Goal: Transaction & Acquisition: Purchase product/service

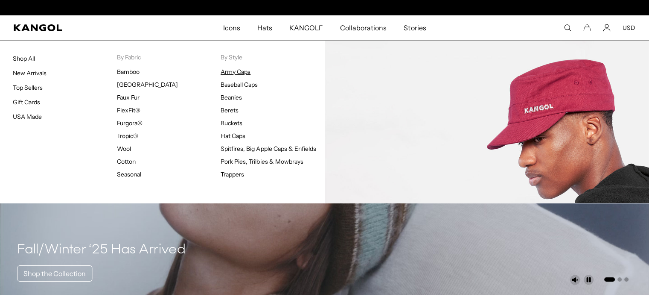
scroll to position [0, 176]
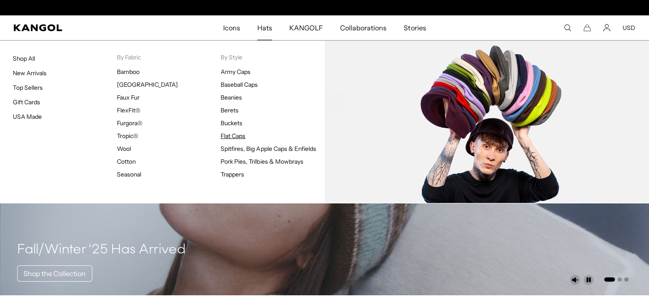
click at [237, 135] on link "Flat Caps" at bounding box center [233, 136] width 25 height 8
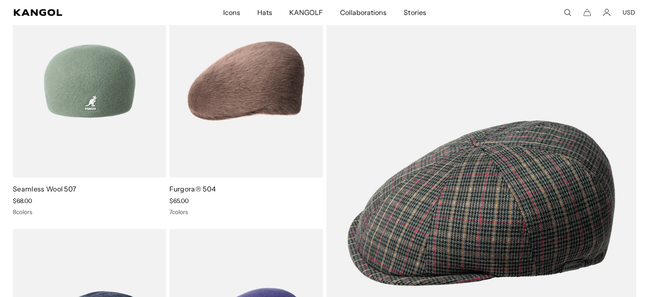
click at [120, 78] on img at bounding box center [89, 81] width 153 height 193
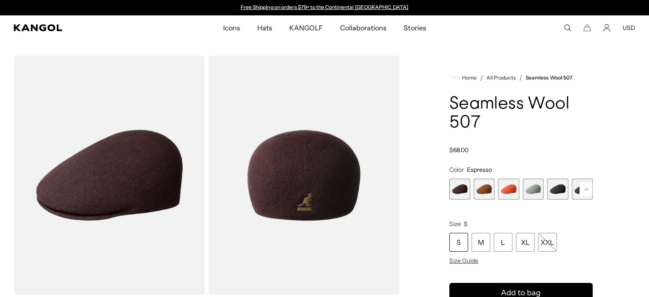
click at [560, 193] on span "5 of 9" at bounding box center [557, 188] width 21 height 21
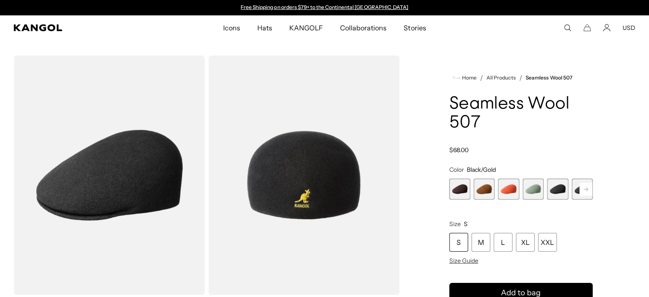
click at [585, 188] on rect at bounding box center [586, 189] width 13 height 13
click at [584, 186] on rect at bounding box center [586, 189] width 13 height 13
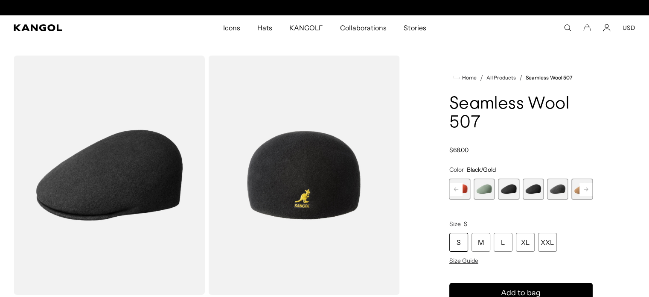
scroll to position [0, 176]
click at [528, 190] on span "6 of 9" at bounding box center [533, 188] width 21 height 21
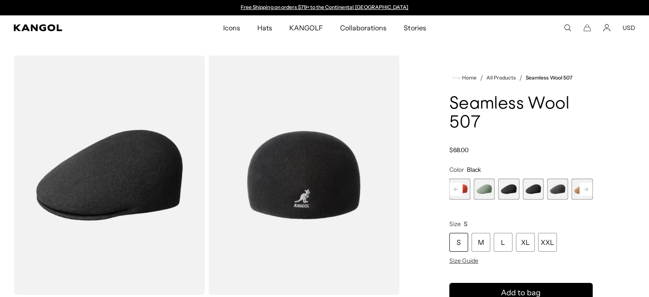
click at [560, 186] on span "7 of 9" at bounding box center [557, 188] width 21 height 21
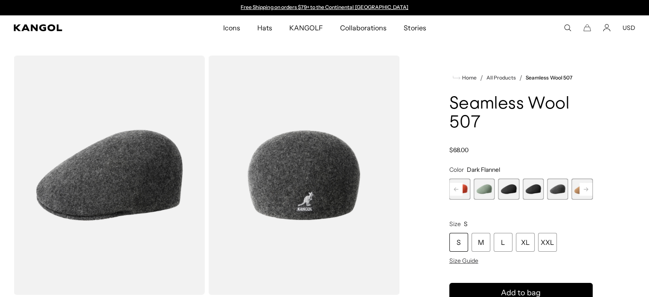
click at [589, 186] on rect at bounding box center [586, 189] width 13 height 13
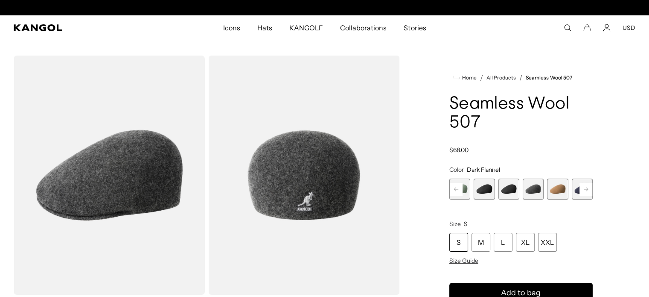
scroll to position [0, 176]
click at [589, 186] on span "9 of 9" at bounding box center [582, 188] width 21 height 21
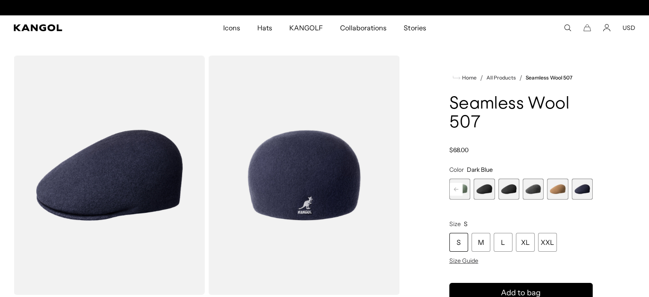
click at [563, 188] on span "8 of 9" at bounding box center [557, 188] width 21 height 21
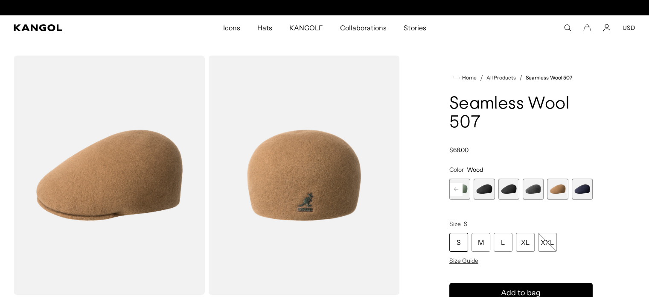
scroll to position [0, 176]
click at [455, 188] on rect at bounding box center [456, 189] width 13 height 13
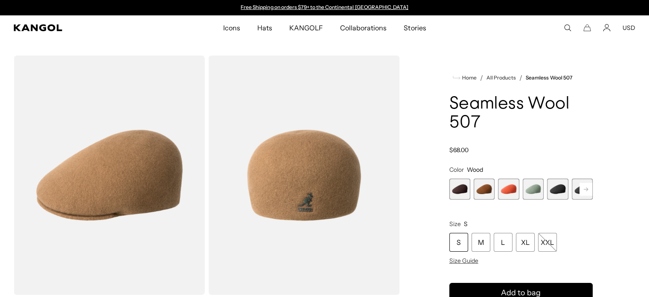
click at [455, 188] on span "1 of 9" at bounding box center [459, 188] width 21 height 21
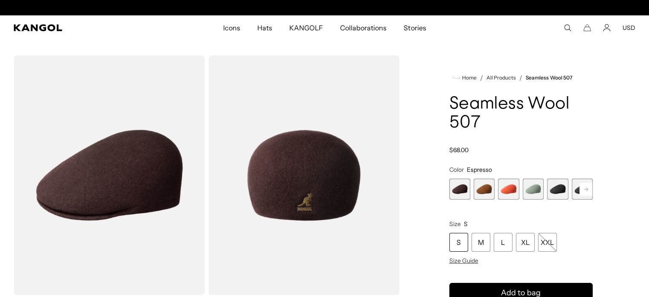
scroll to position [0, 176]
click at [486, 186] on span "2 of 9" at bounding box center [484, 188] width 21 height 21
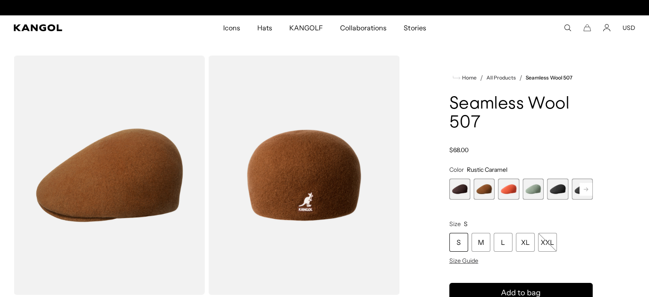
click at [511, 186] on span "3 of 9" at bounding box center [508, 188] width 21 height 21
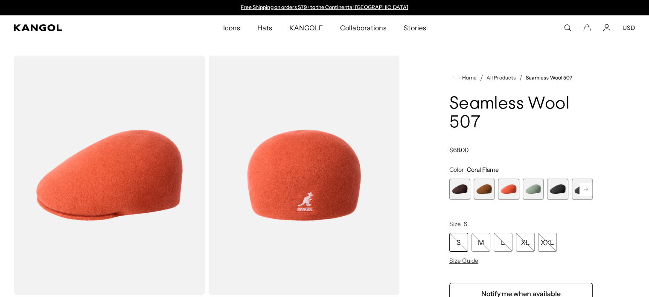
click at [533, 187] on span "4 of 9" at bounding box center [533, 188] width 21 height 21
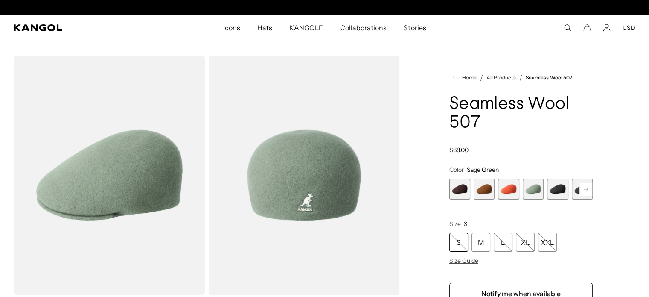
scroll to position [0, 176]
click at [557, 186] on span "5 of 9" at bounding box center [557, 188] width 21 height 21
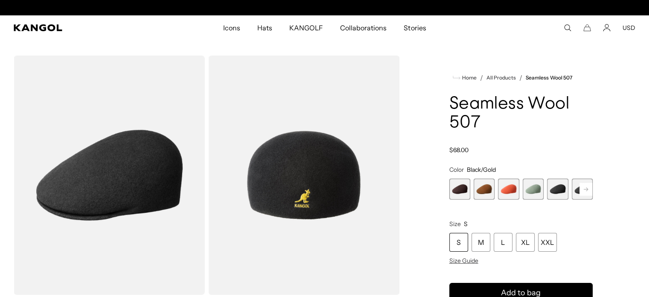
click at [585, 185] on rect at bounding box center [586, 189] width 13 height 13
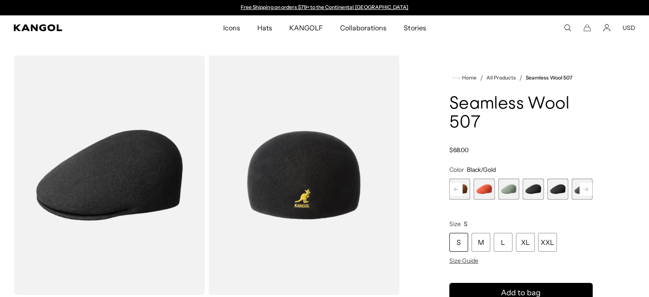
click at [585, 185] on rect at bounding box center [586, 189] width 13 height 13
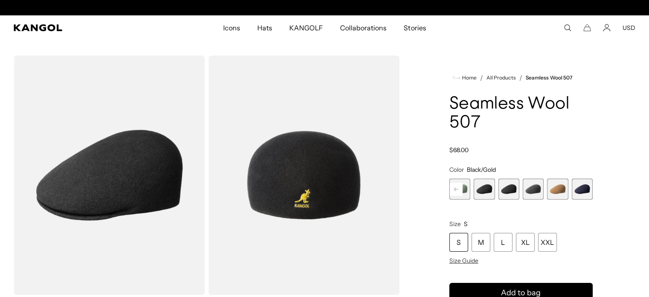
scroll to position [0, 176]
click at [552, 189] on span "8 of 9" at bounding box center [557, 188] width 21 height 21
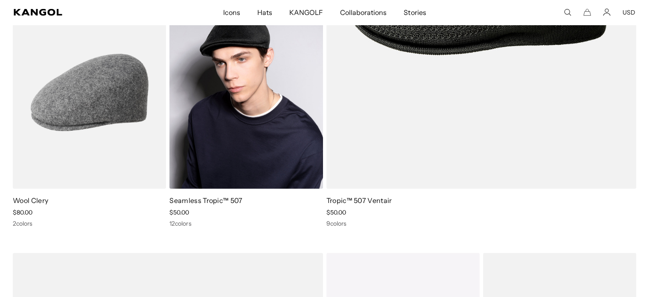
click at [278, 94] on img at bounding box center [245, 92] width 153 height 193
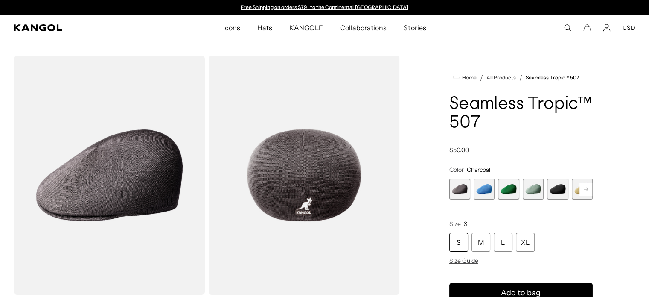
click at [511, 189] on span "3 of 12" at bounding box center [508, 188] width 21 height 21
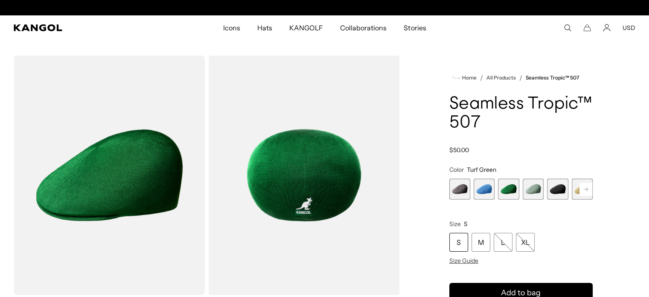
scroll to position [0, 176]
